Goal: Information Seeking & Learning: Learn about a topic

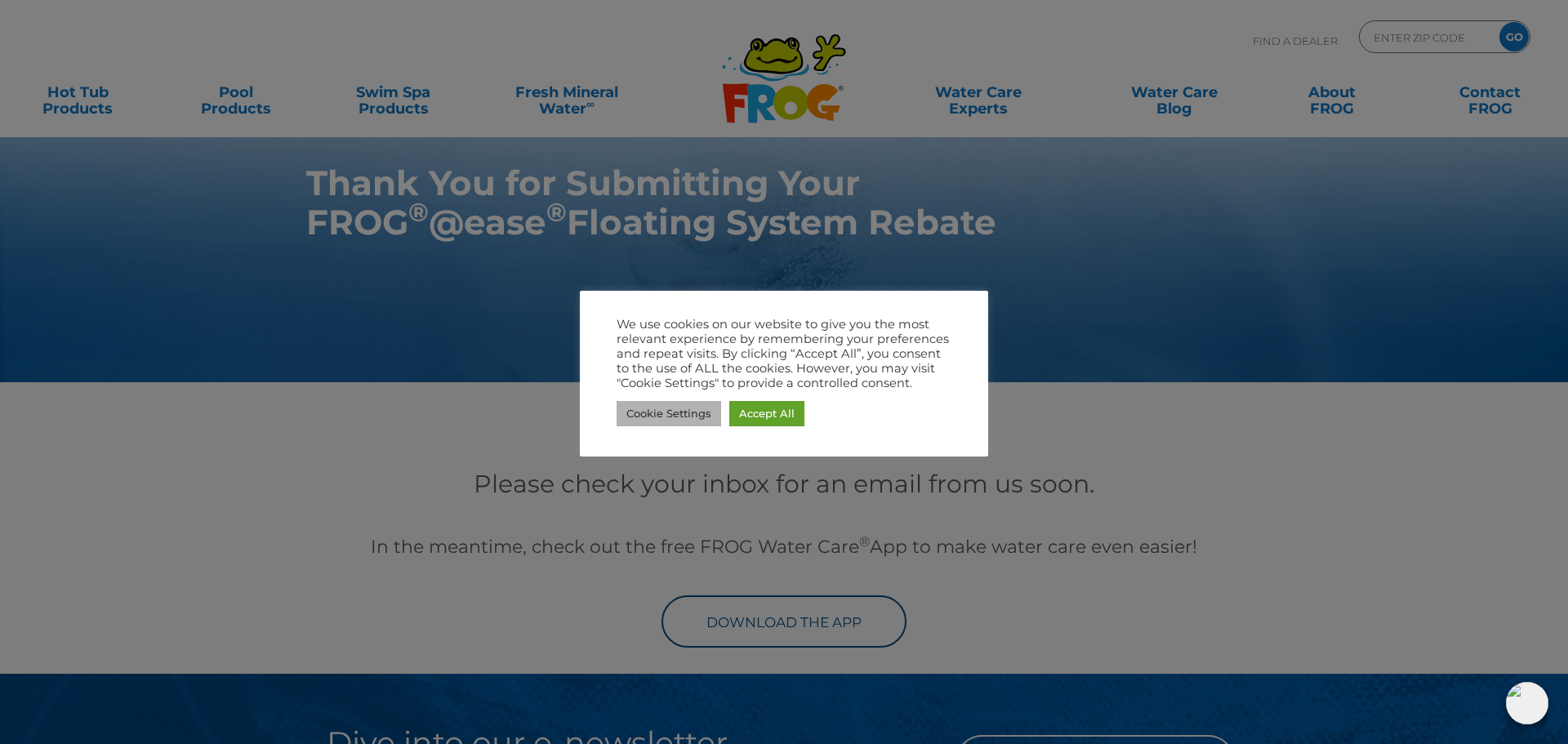
click at [682, 412] on link "Cookie Settings" at bounding box center [668, 413] width 105 height 26
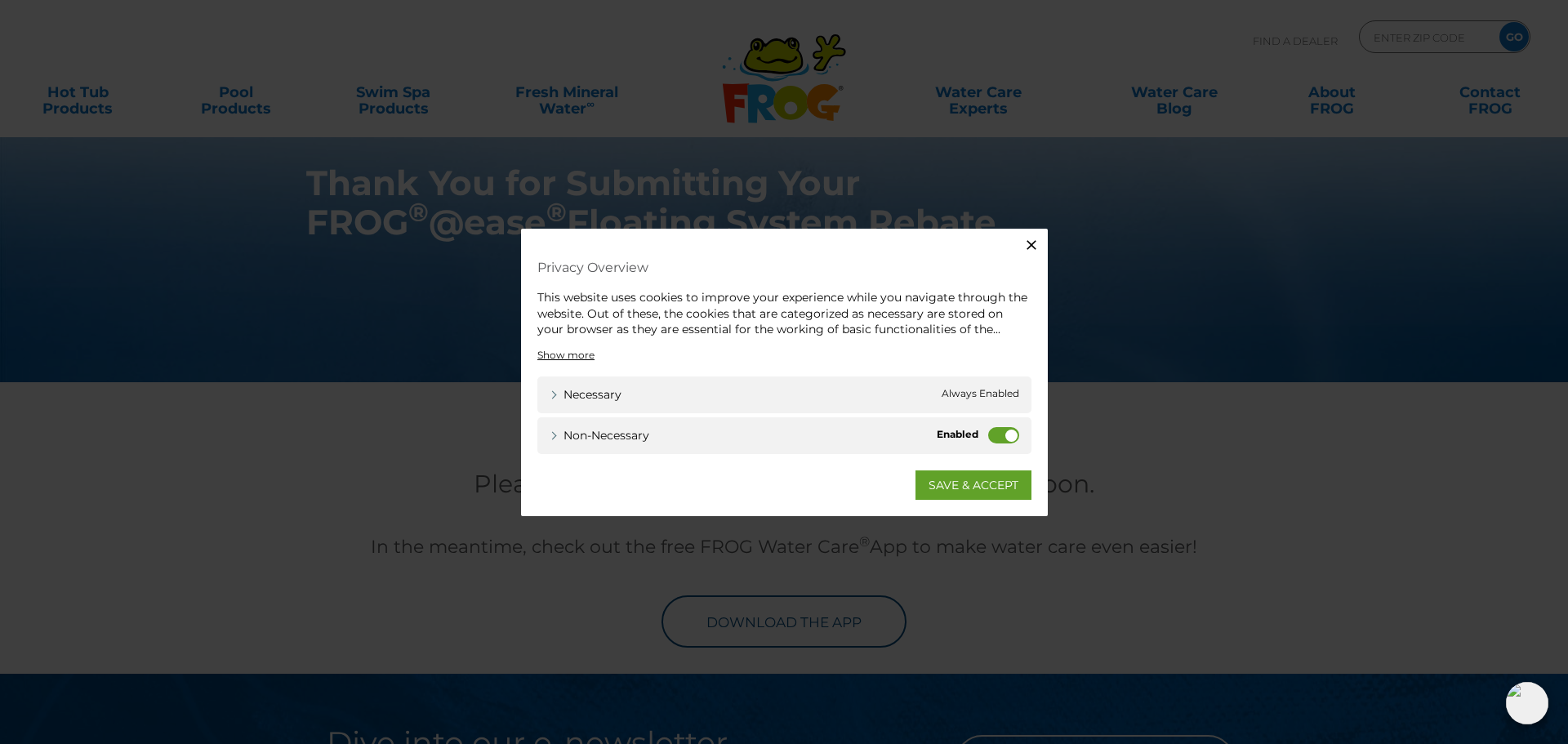
click at [1010, 435] on label "Non-necessary" at bounding box center [1003, 434] width 31 height 17
click at [0, 0] on input "Non-necessary" at bounding box center [0, 0] width 0 height 0
click at [973, 500] on div "Close Privacy Overview This website uses cookies to improve your experience whi…" at bounding box center [784, 372] width 527 height 288
click at [969, 493] on link "SAVE & ACCEPT" at bounding box center [974, 484] width 116 height 29
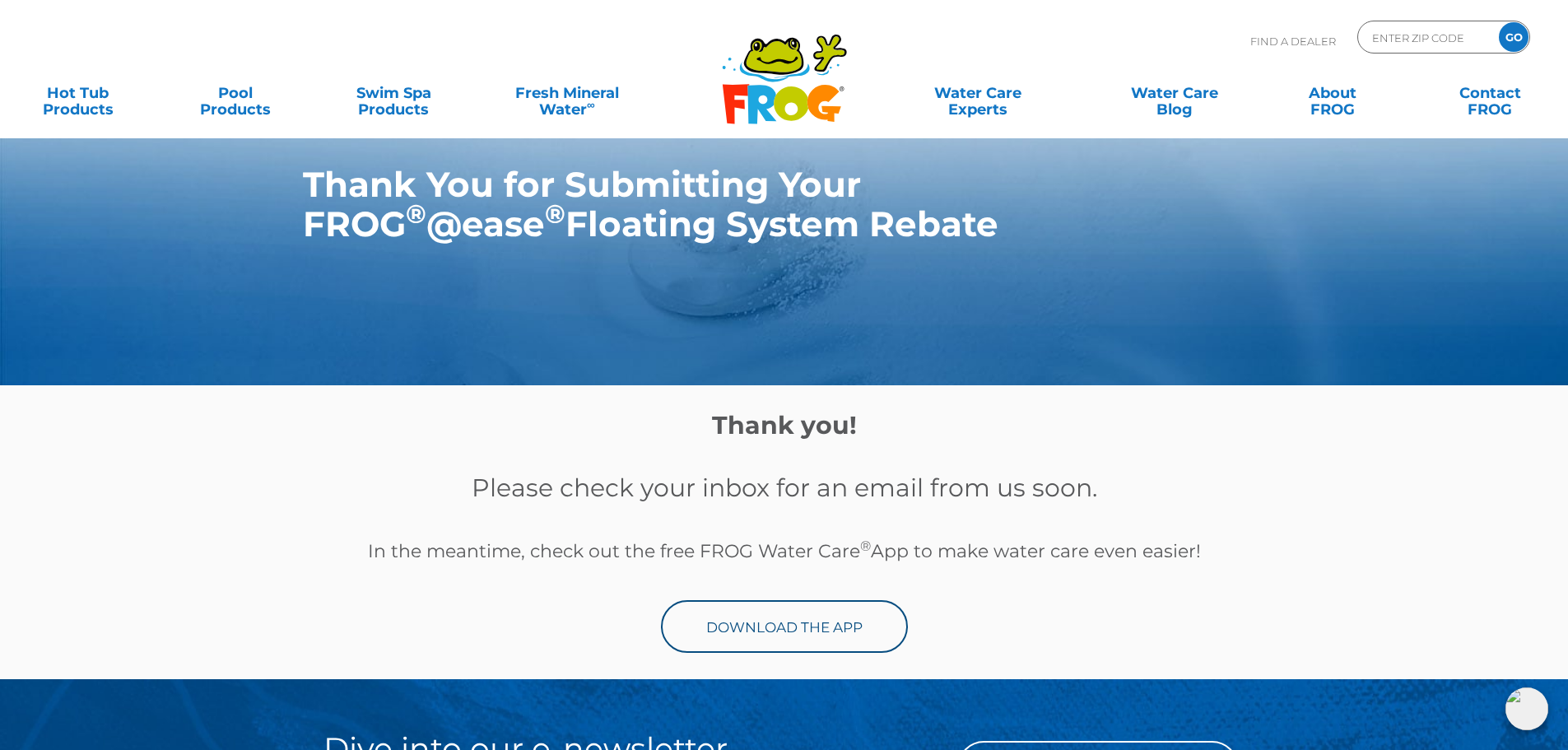
click at [800, 213] on h1 "Thank You for Submitting Your FROG ® @ease ® Floating System Rebate" at bounding box center [746, 204] width 886 height 79
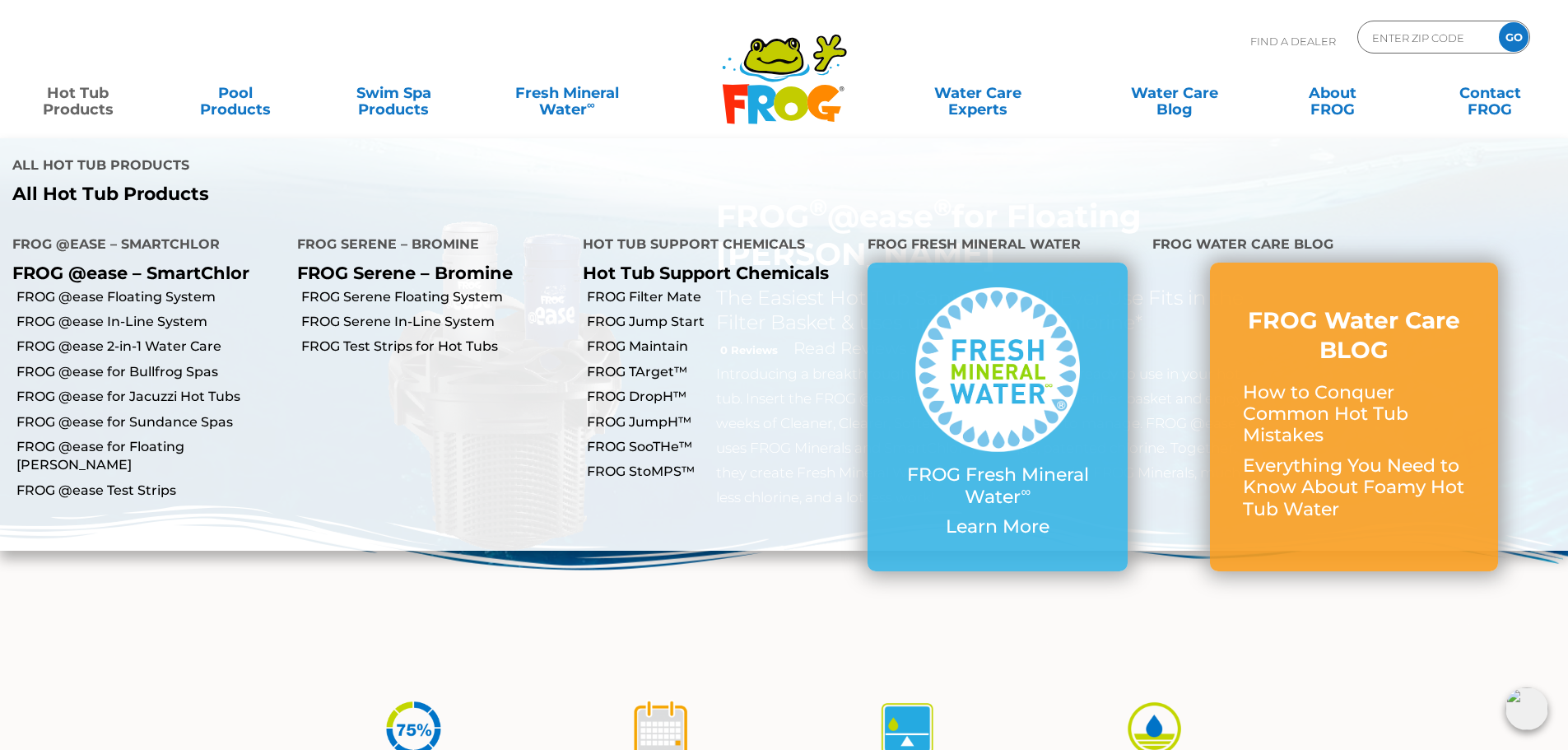
click at [57, 109] on link "Hot Tub Products" at bounding box center [78, 92] width 122 height 33
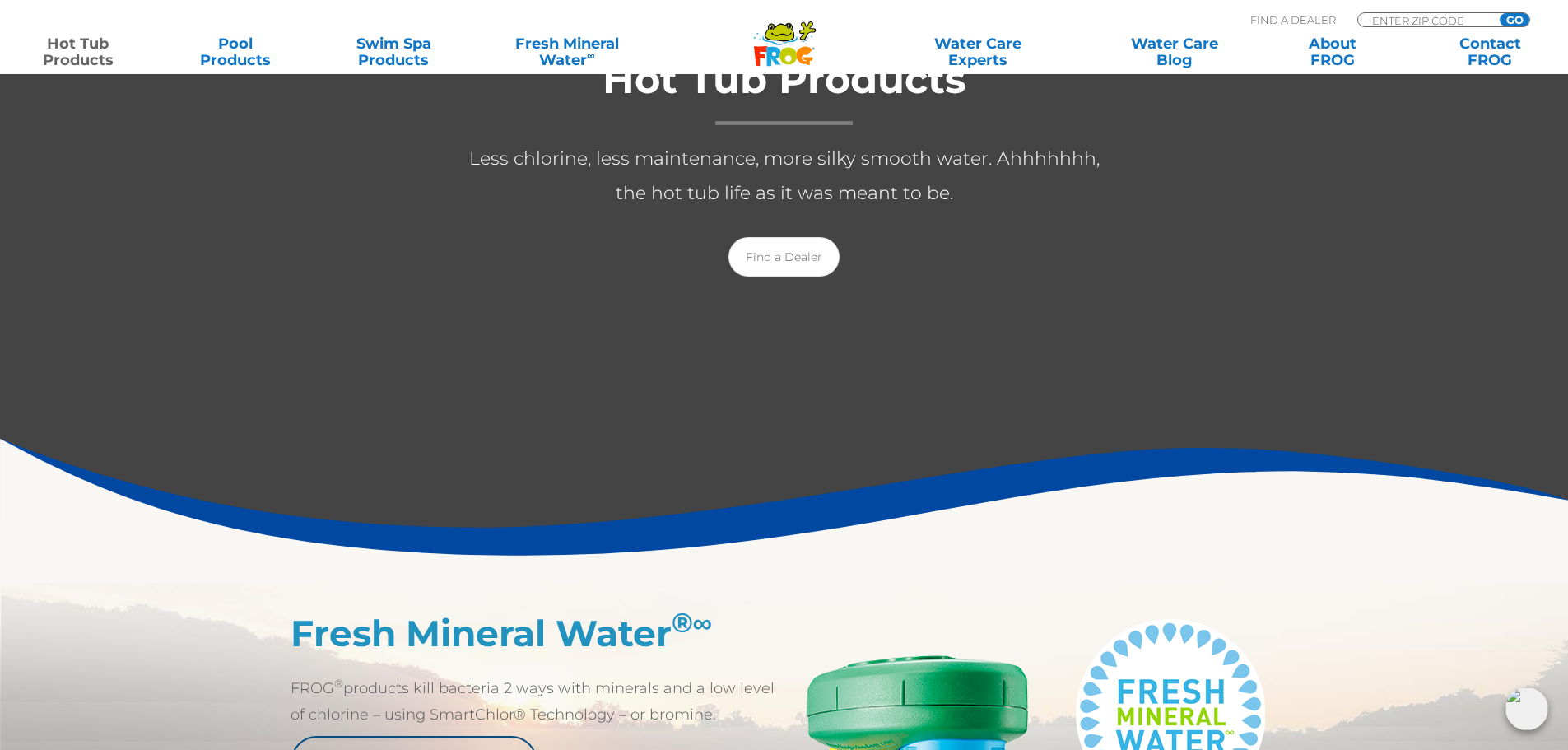
scroll to position [329, 0]
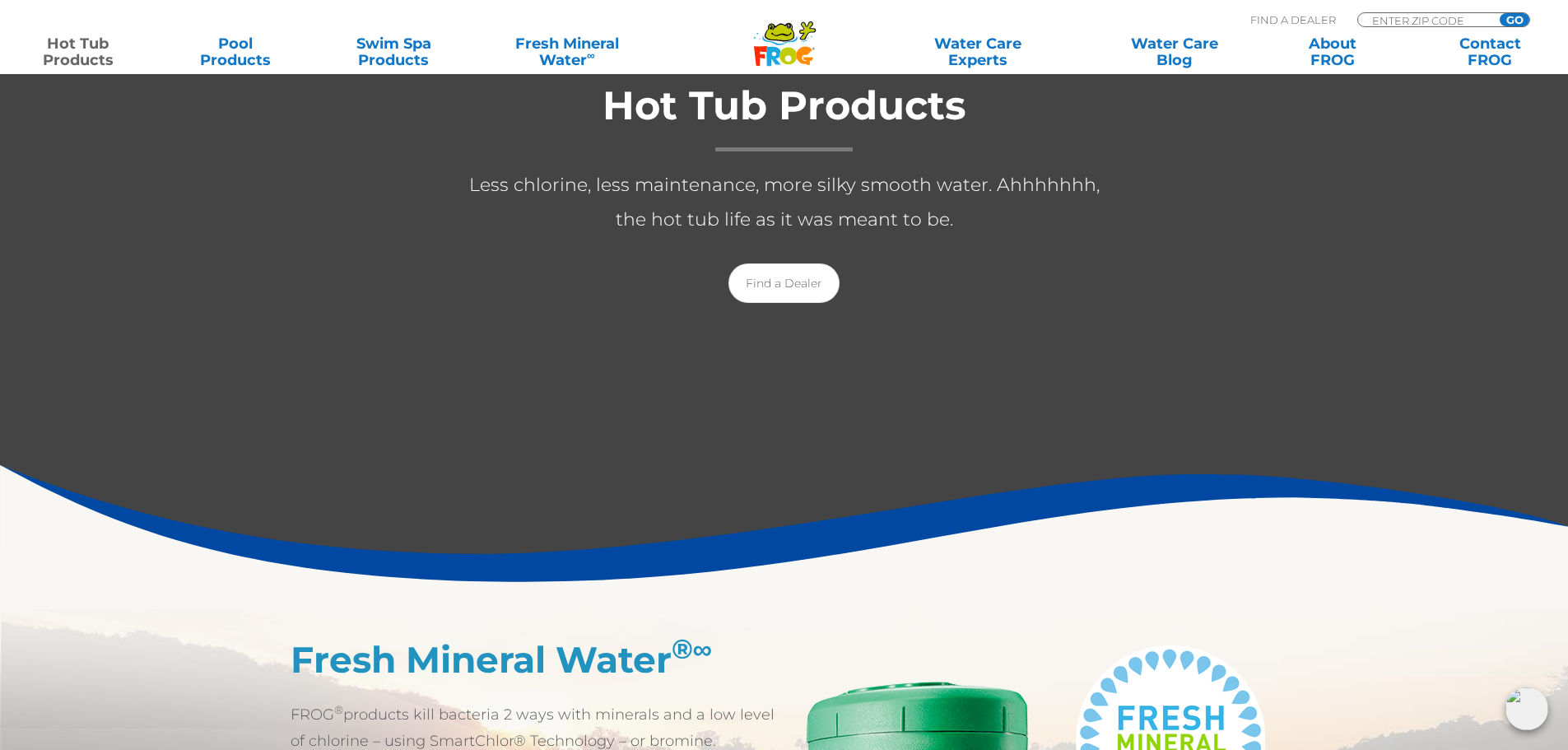
click at [784, 307] on div "Hot Tub Products Less chlorine, less maintenance, more silky smooth water. Ahhh…" at bounding box center [784, 188] width 659 height 266
click at [779, 293] on link "Find a Dealer" at bounding box center [784, 283] width 111 height 40
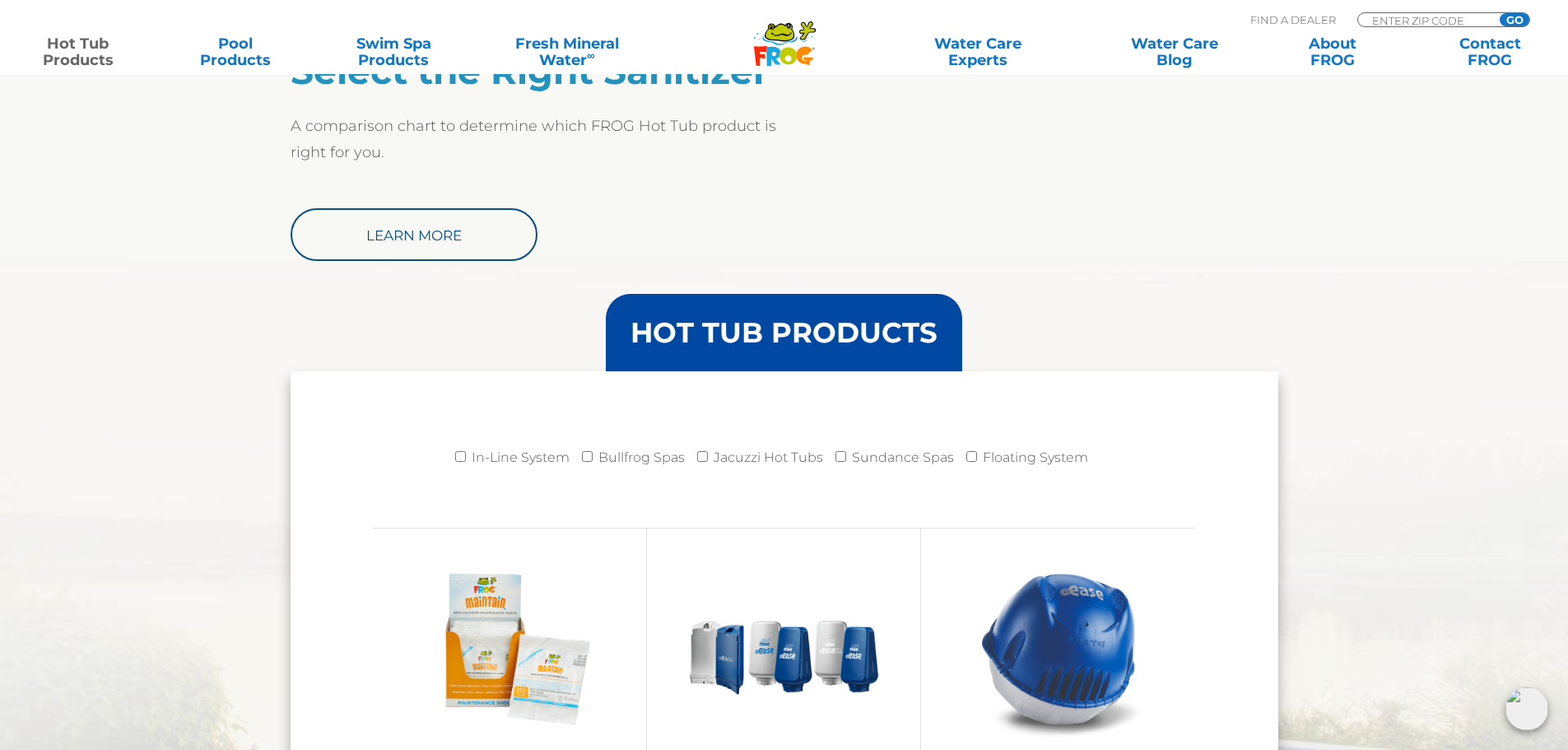
scroll to position [1481, 0]
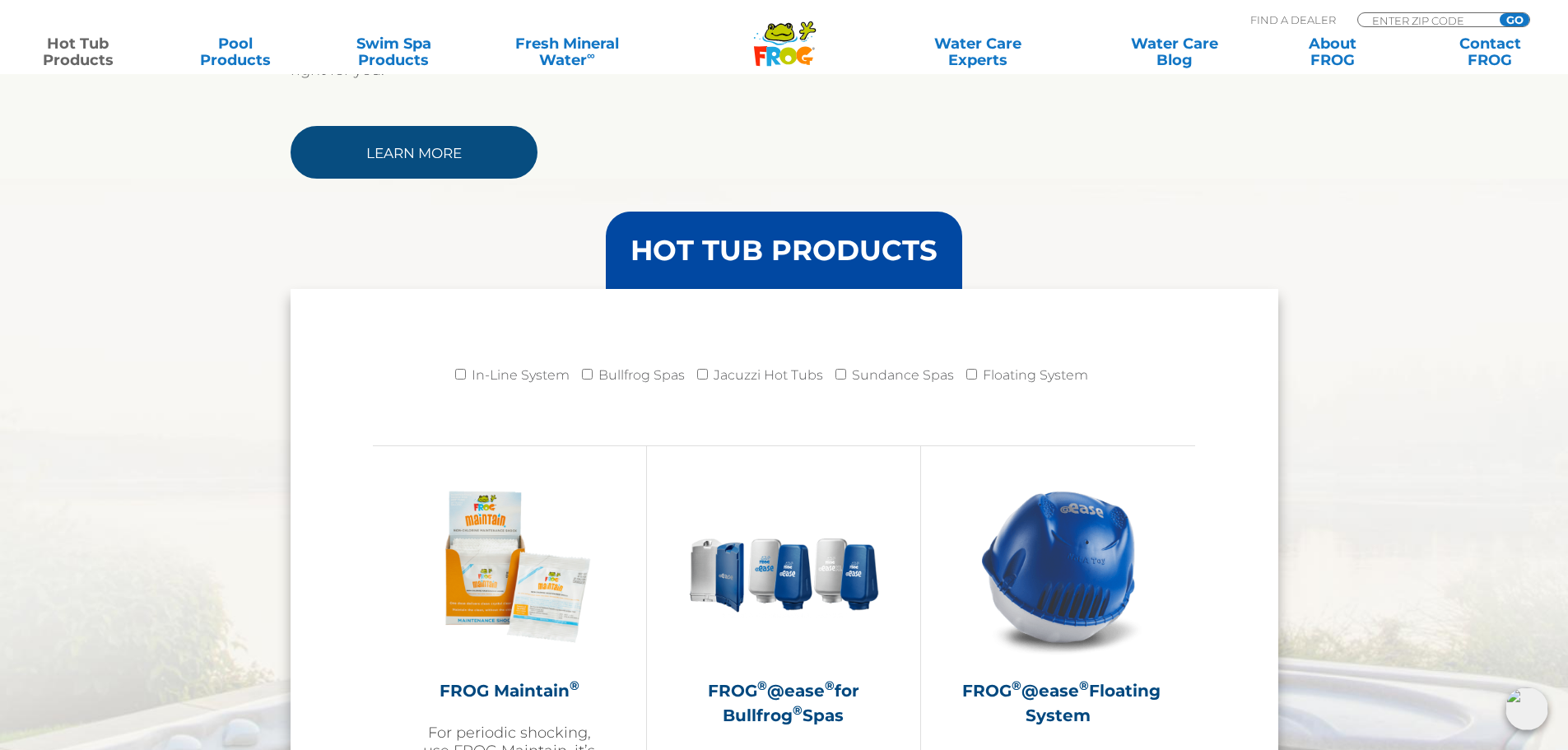
click at [397, 144] on link "Learn More" at bounding box center [414, 152] width 247 height 52
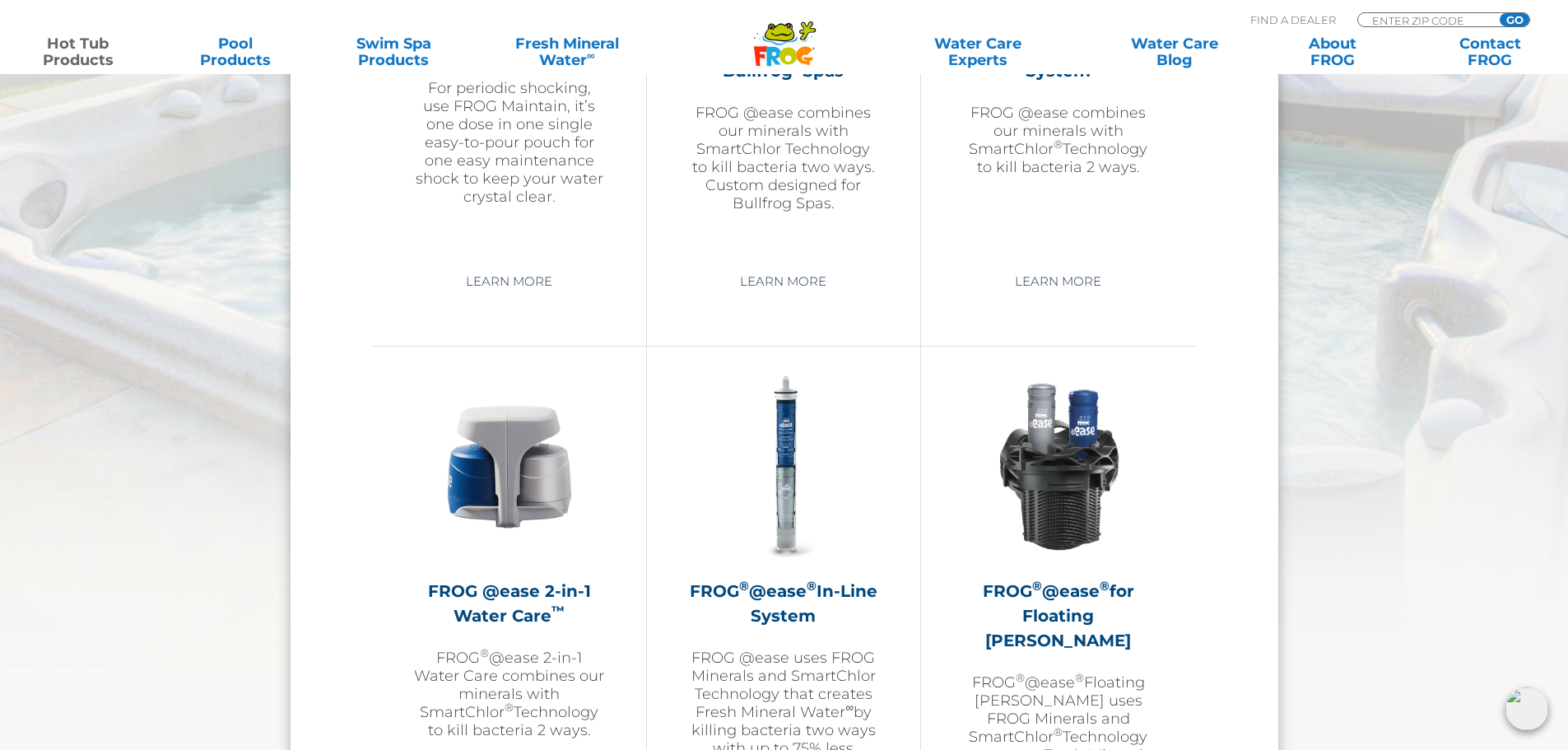
scroll to position [2140, 0]
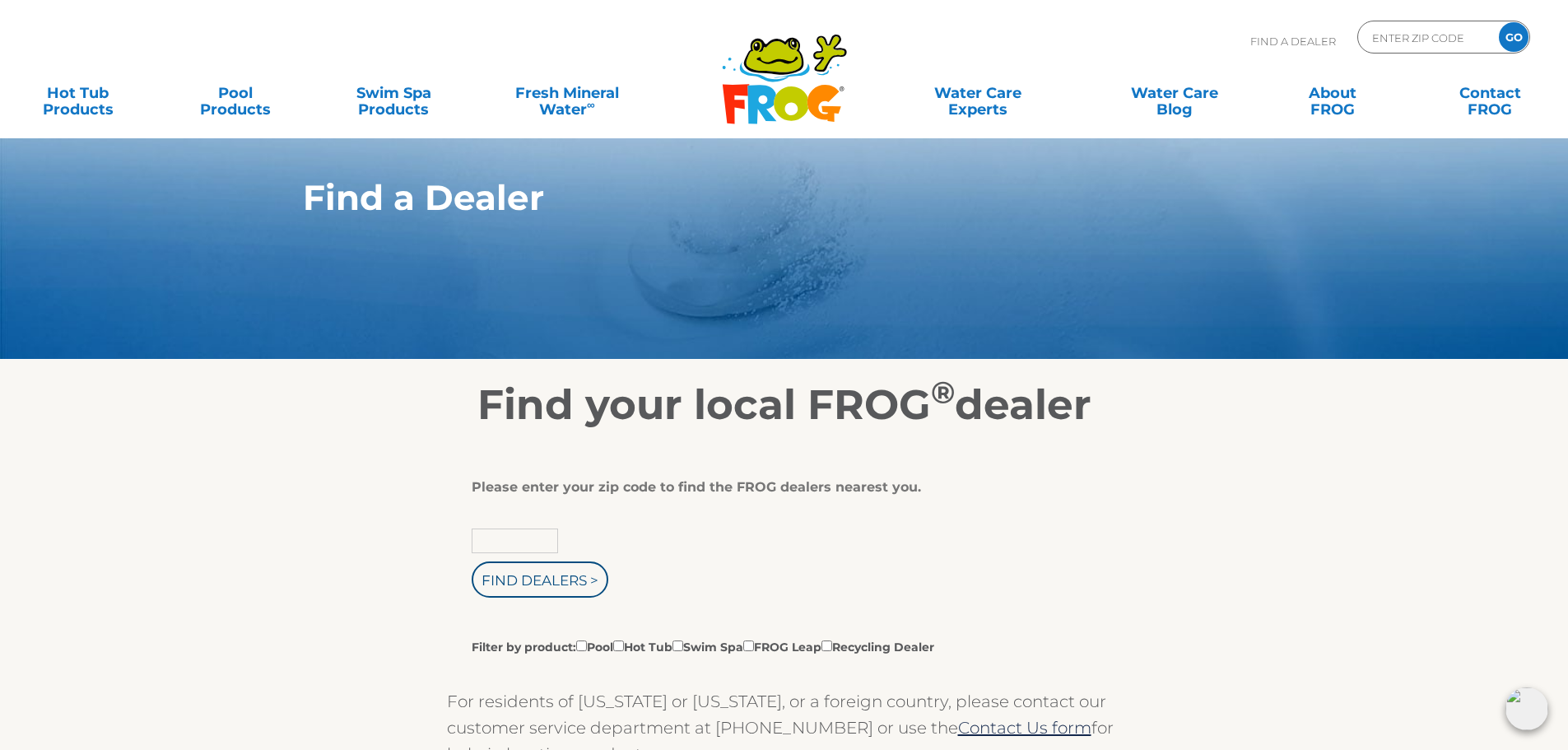
click at [520, 540] on input "text" at bounding box center [514, 541] width 86 height 25
type input "61614"
click at [512, 573] on input "Find Dealers >" at bounding box center [540, 579] width 137 height 36
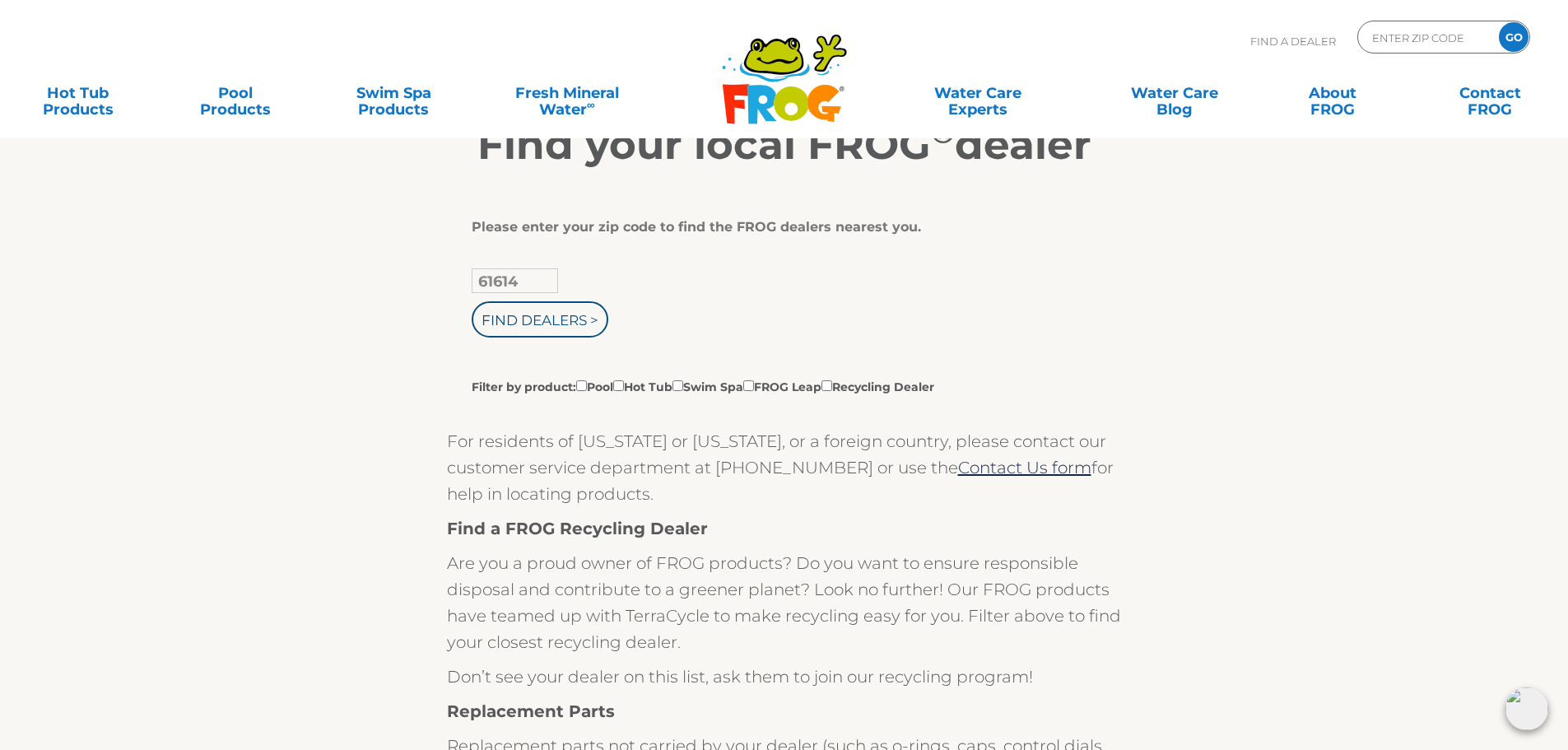
scroll to position [329, 0]
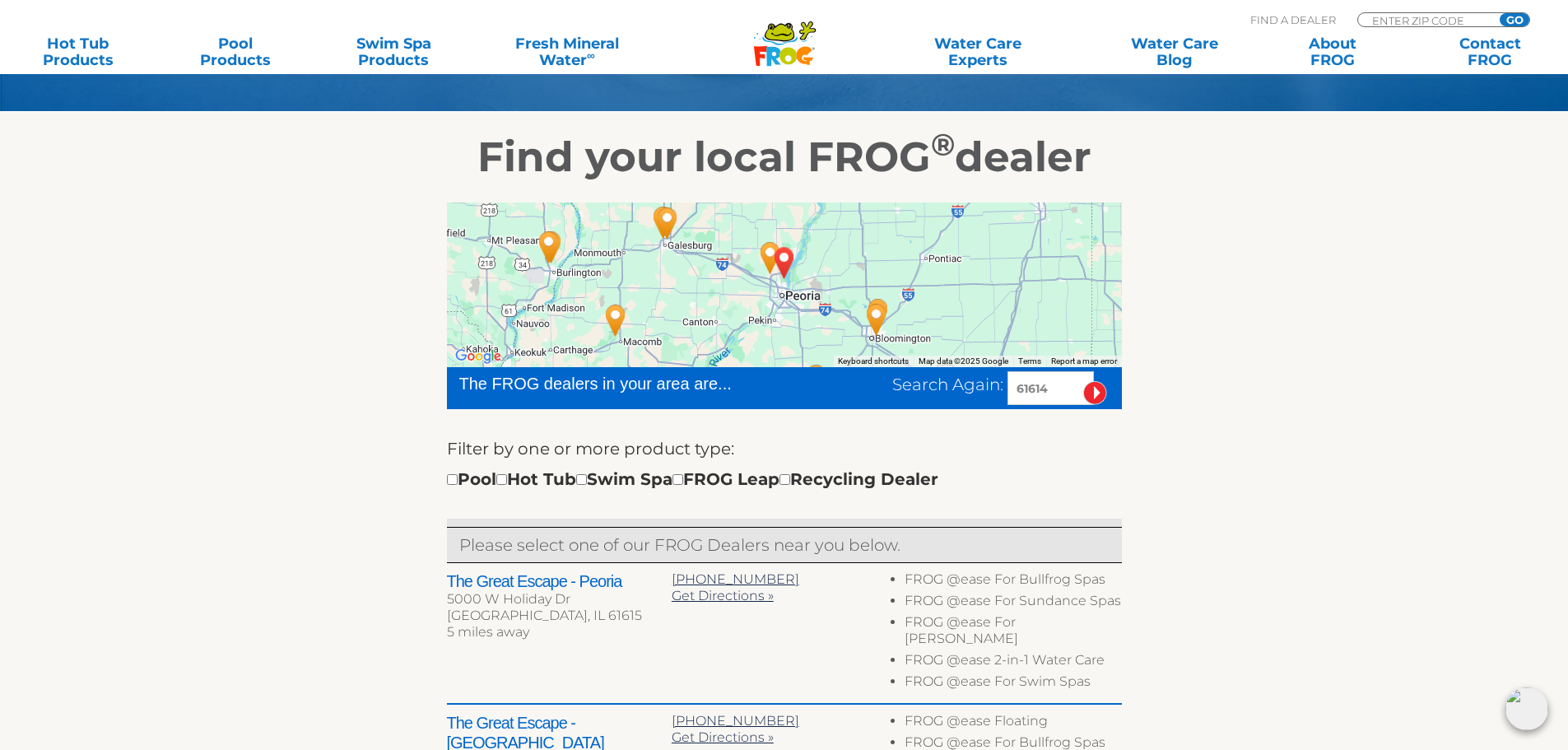
scroll to position [247, 0]
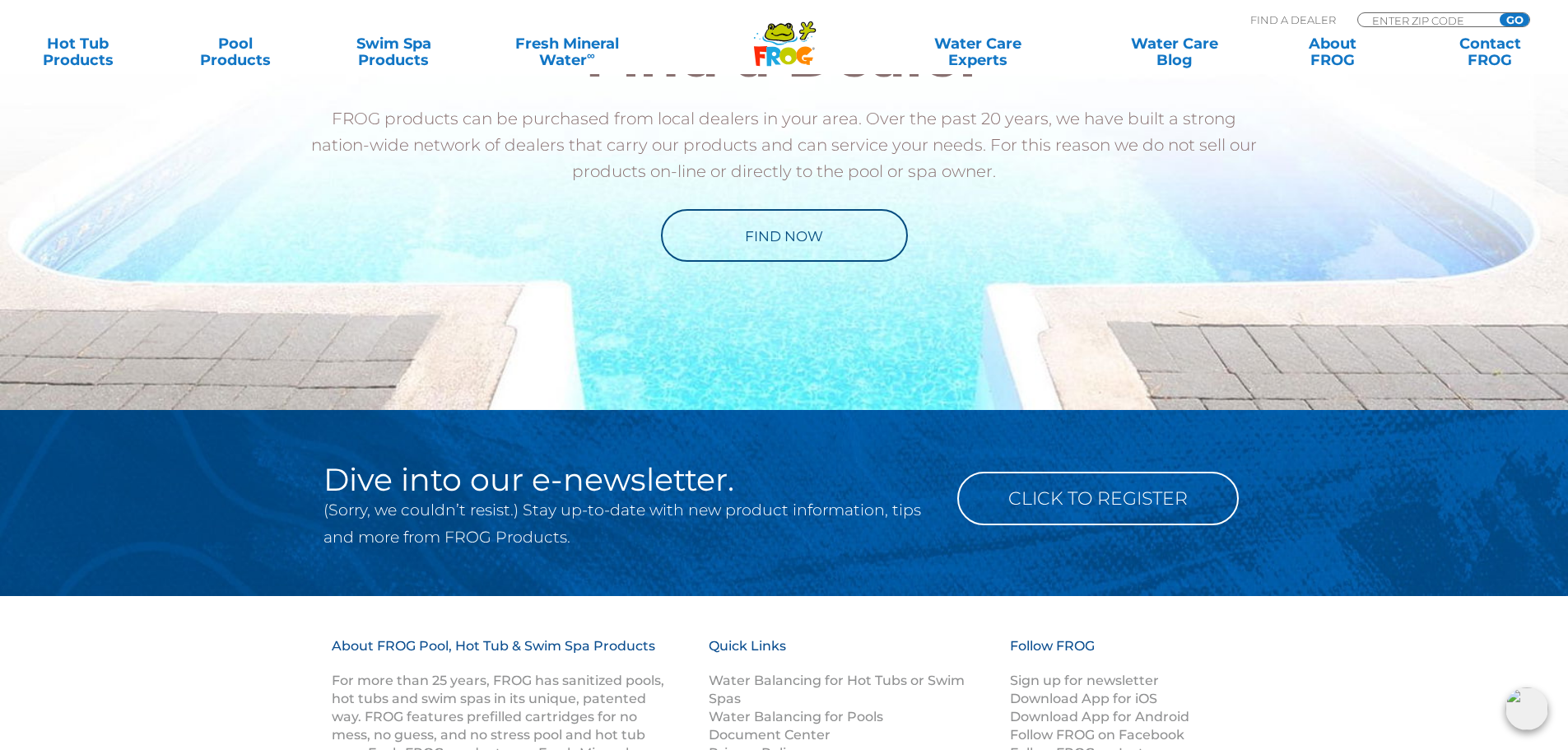
scroll to position [1235, 0]
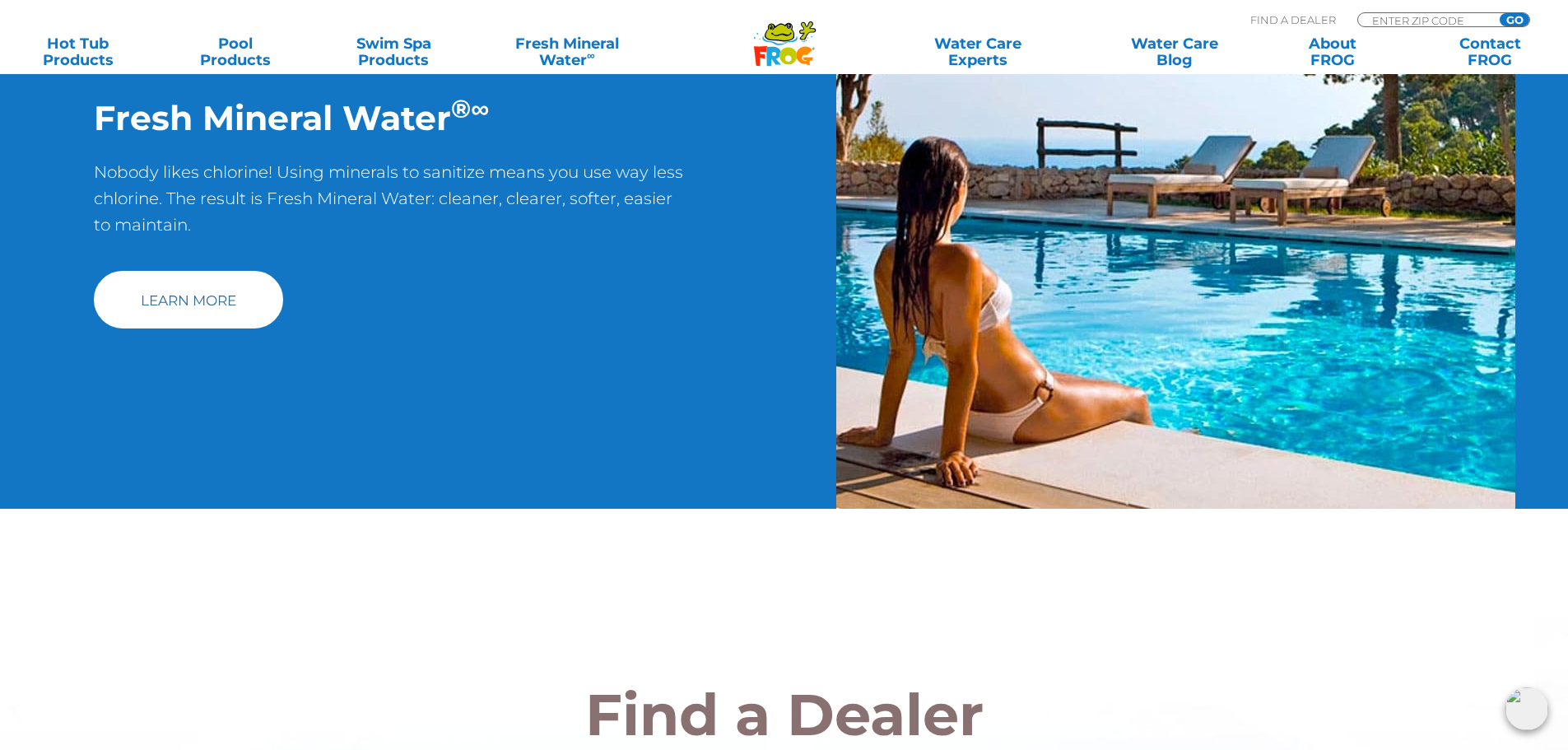
click at [180, 300] on link "Learn More" at bounding box center [189, 299] width 190 height 58
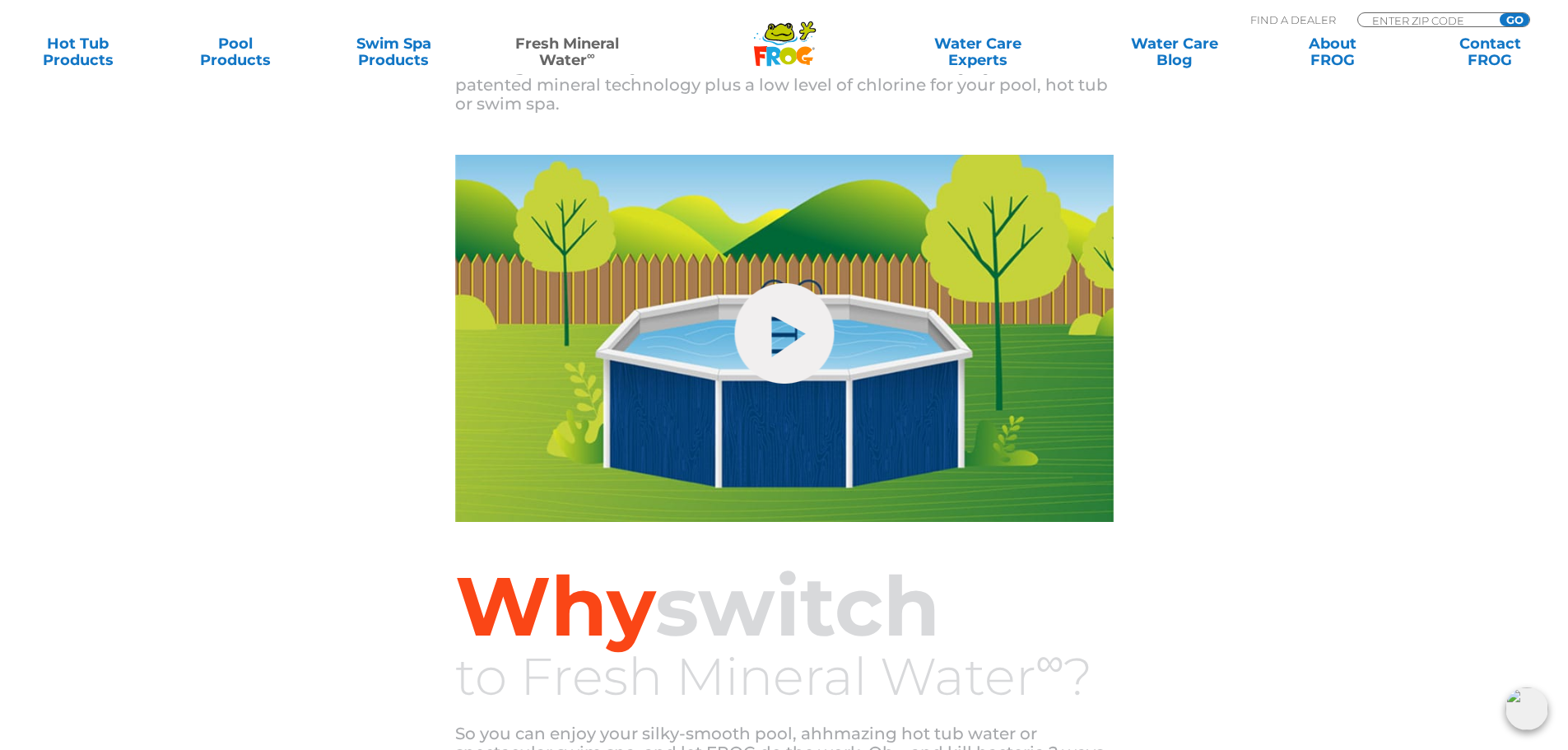
scroll to position [659, 0]
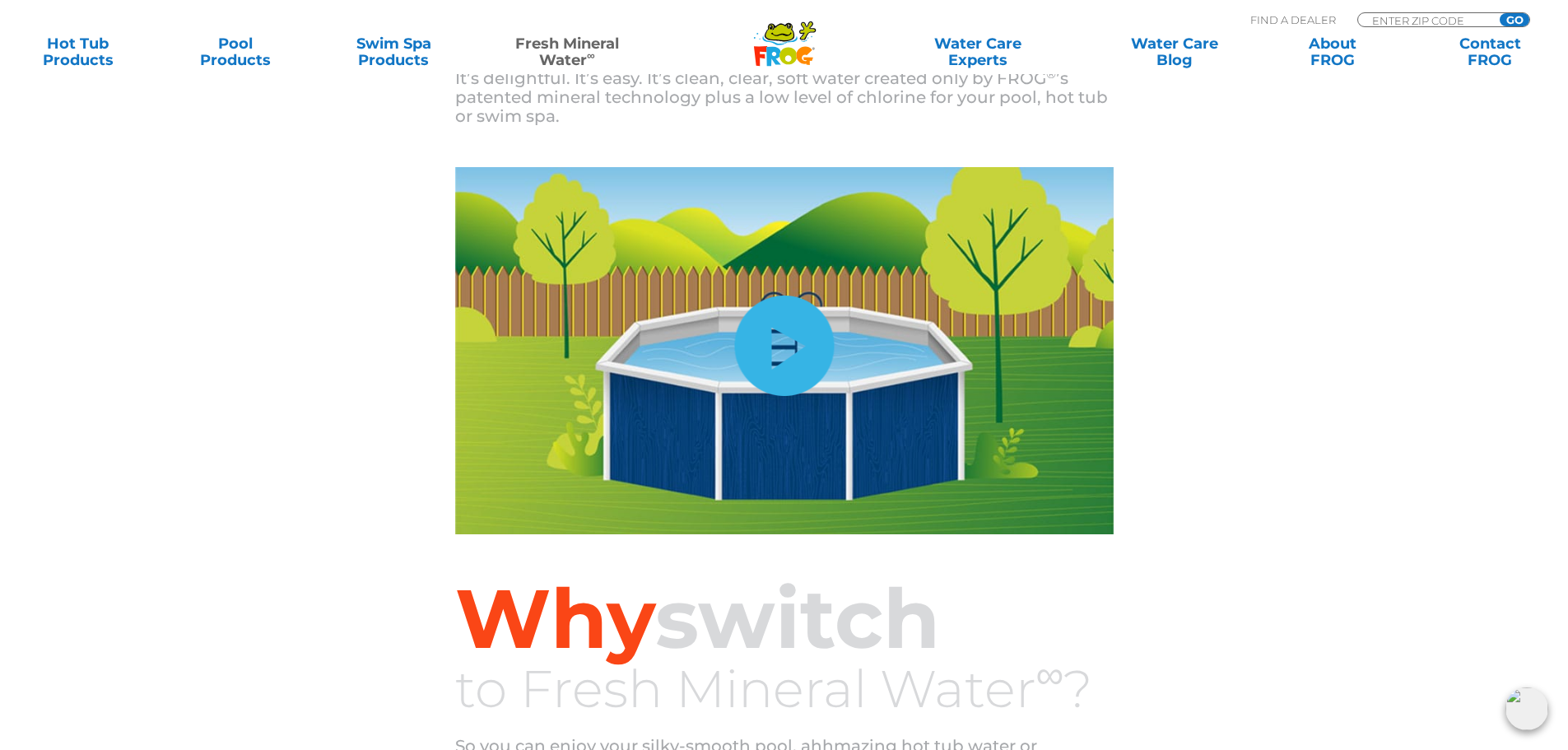
click at [800, 368] on link "hide-me" at bounding box center [784, 345] width 99 height 100
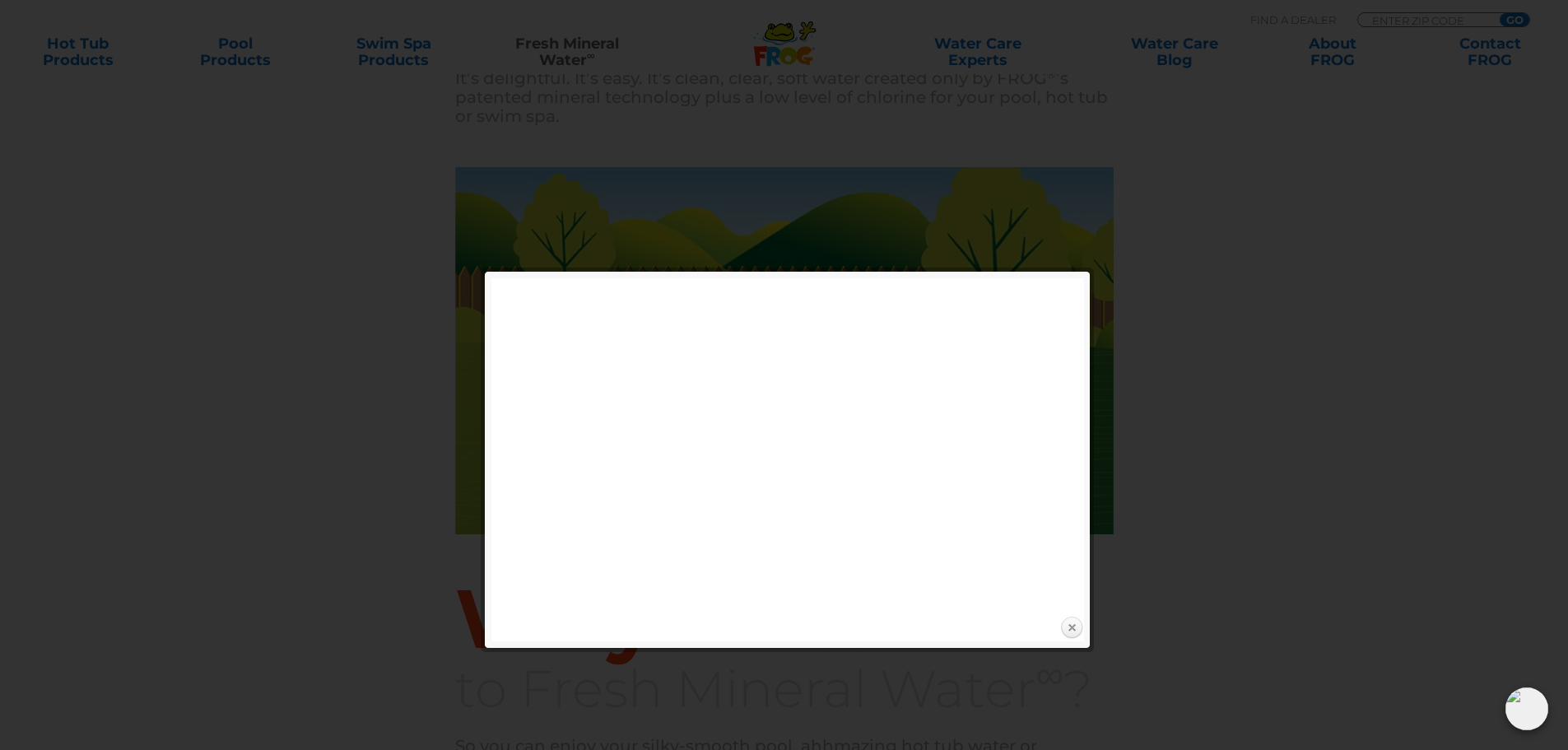
click at [1071, 629] on link "Close" at bounding box center [1072, 629] width 25 height 25
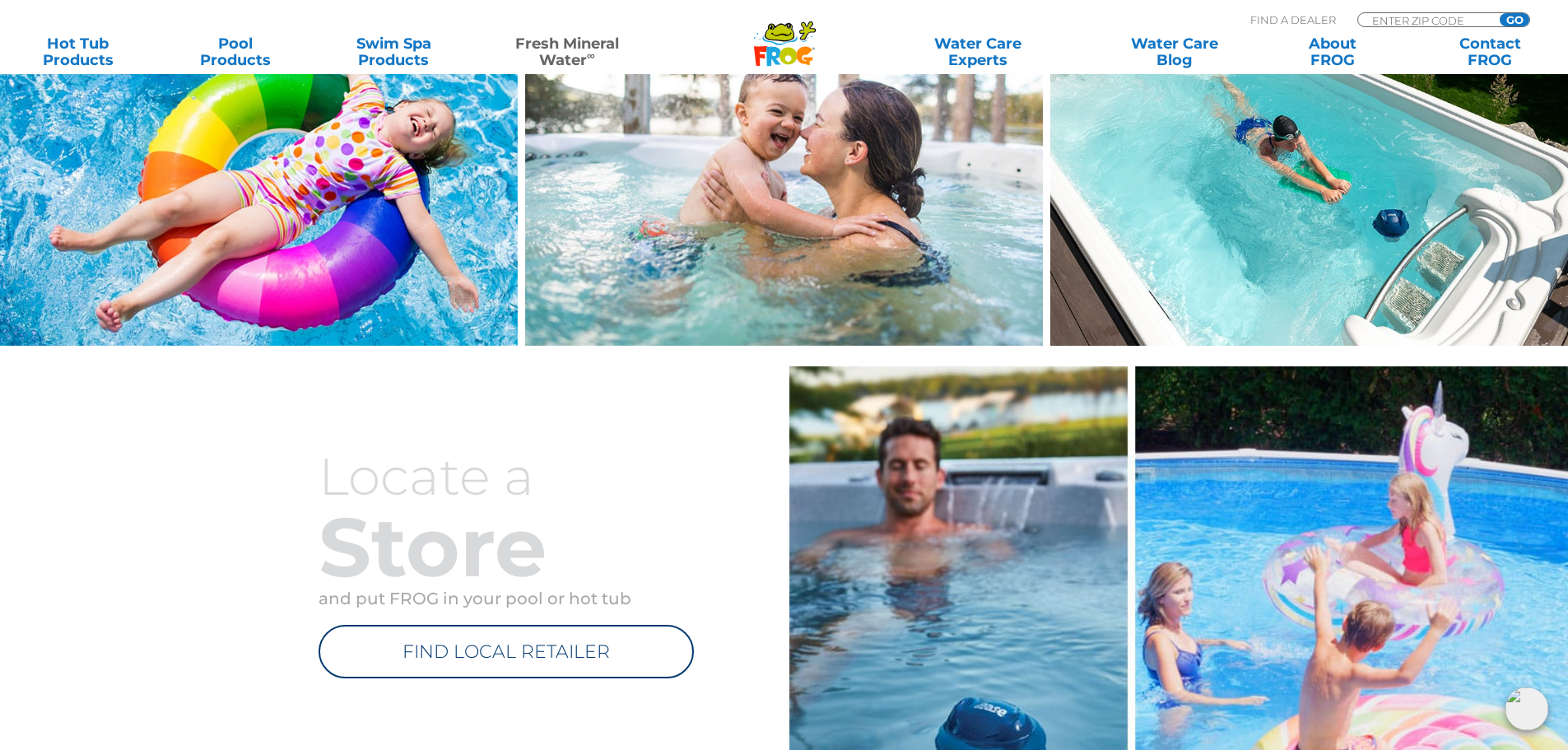
scroll to position [1400, 0]
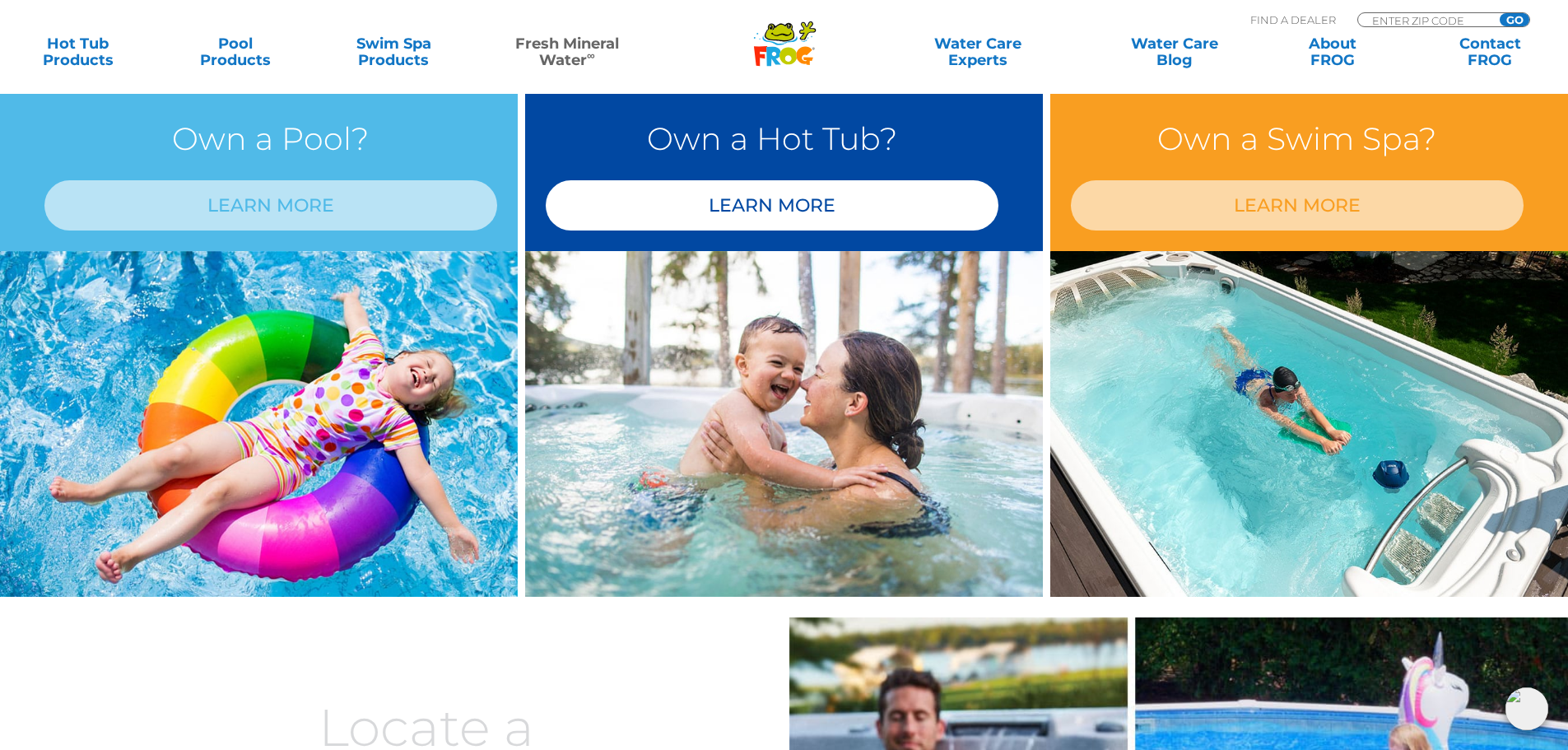
click at [770, 204] on link "LEARN MORE" at bounding box center [772, 205] width 453 height 51
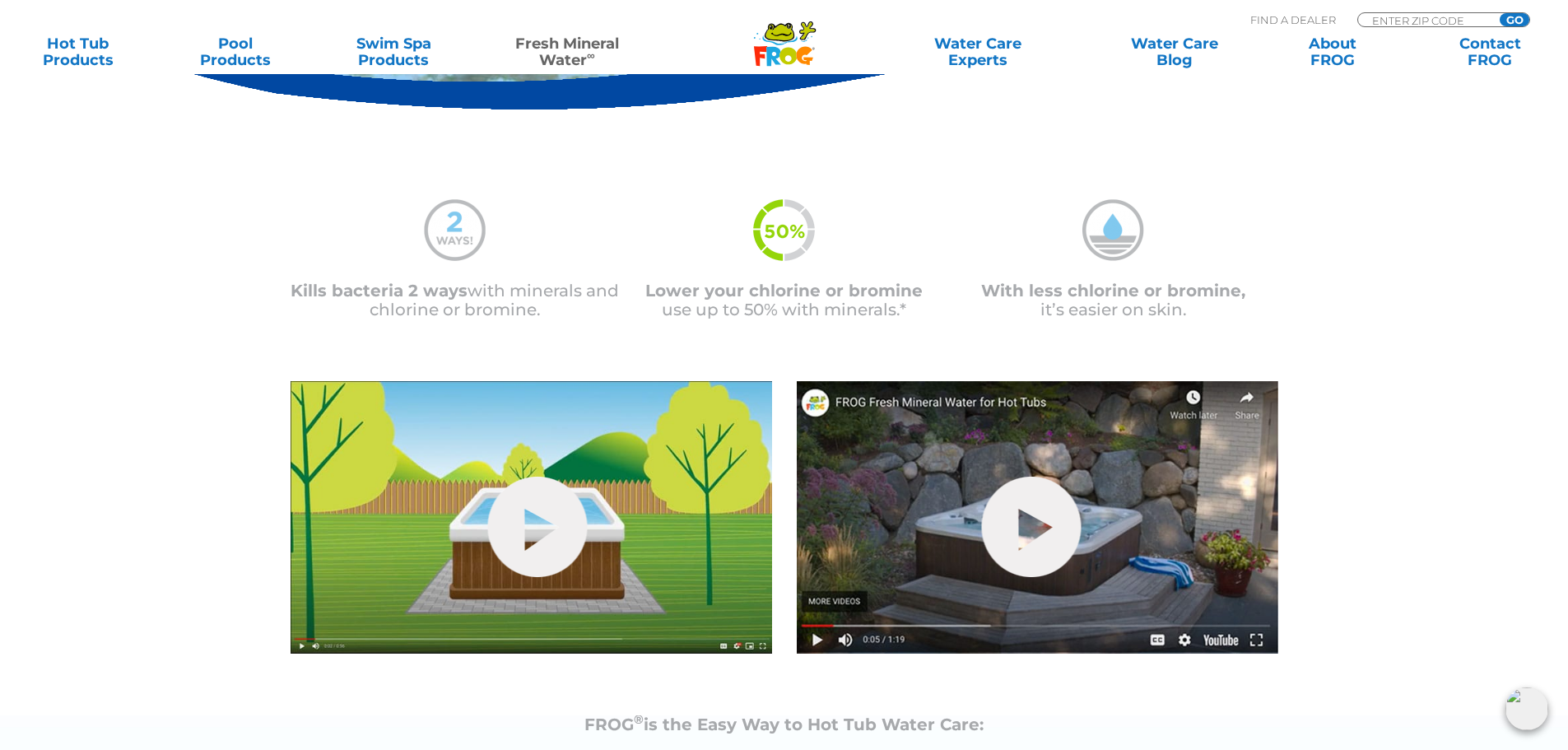
scroll to position [576, 0]
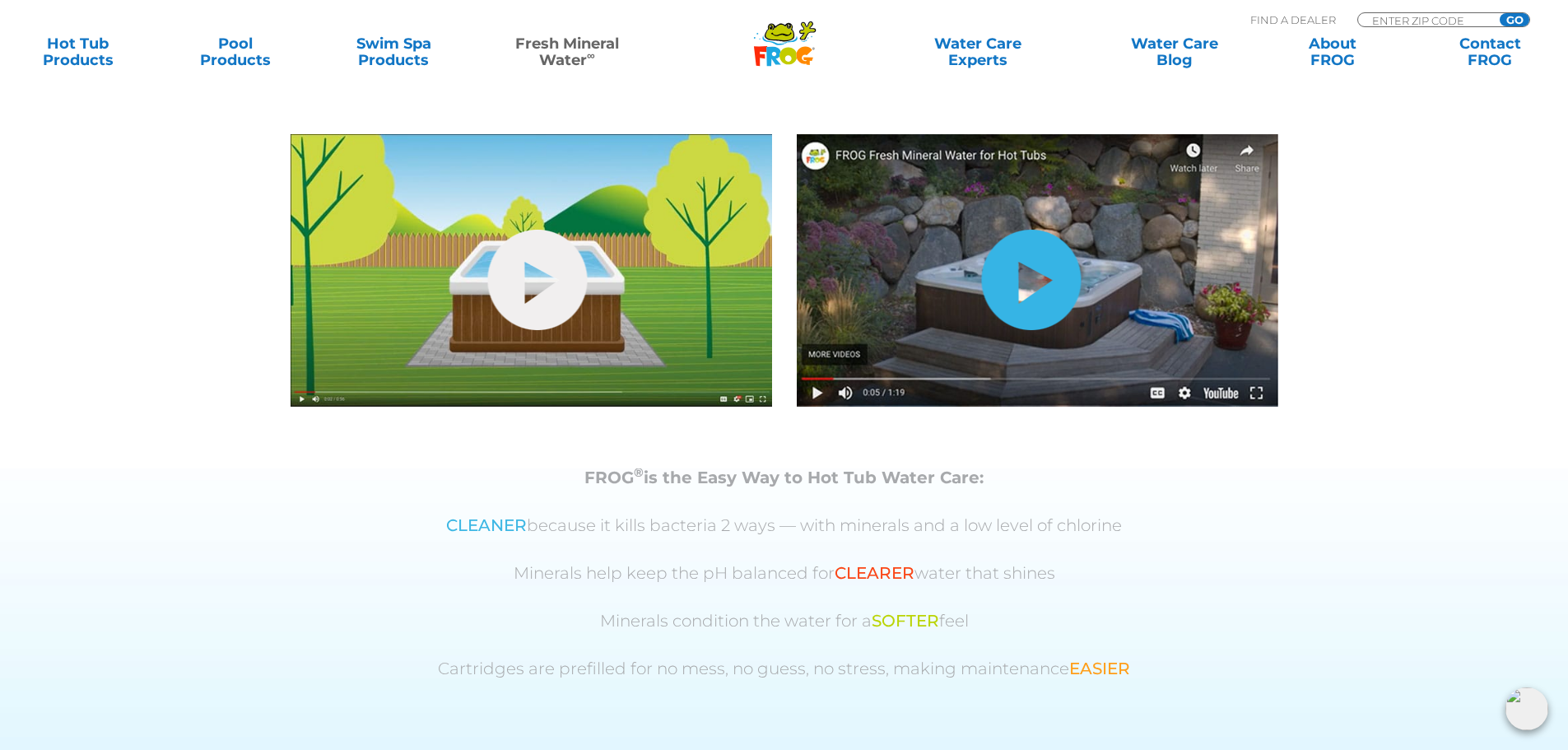
click at [1015, 276] on link "hide-me" at bounding box center [1031, 279] width 99 height 100
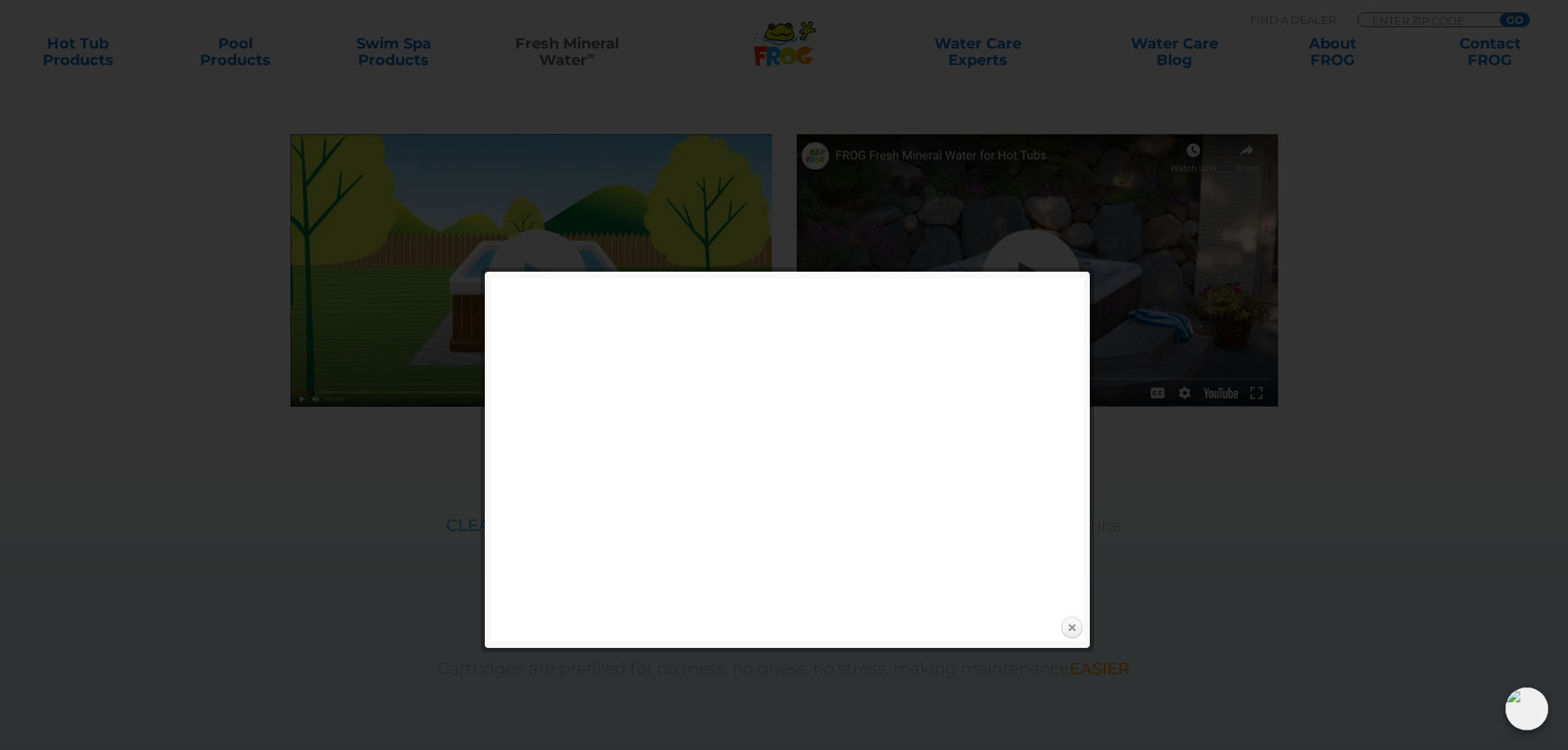
click at [1065, 634] on link "Close" at bounding box center [1072, 629] width 25 height 25
